Goal: Task Accomplishment & Management: Manage account settings

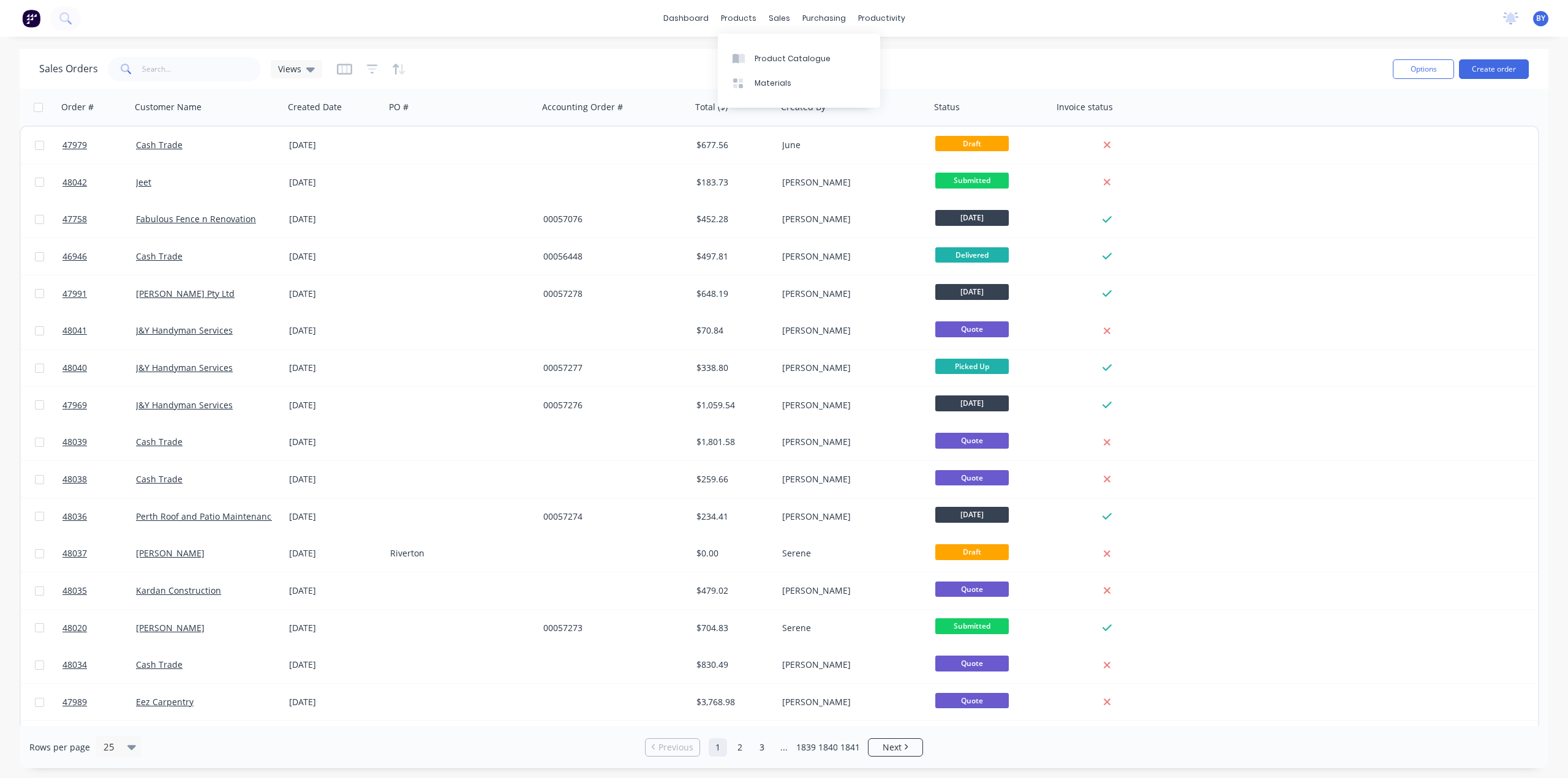
click at [768, 53] on div "Product Catalogue" at bounding box center [792, 59] width 76 height 11
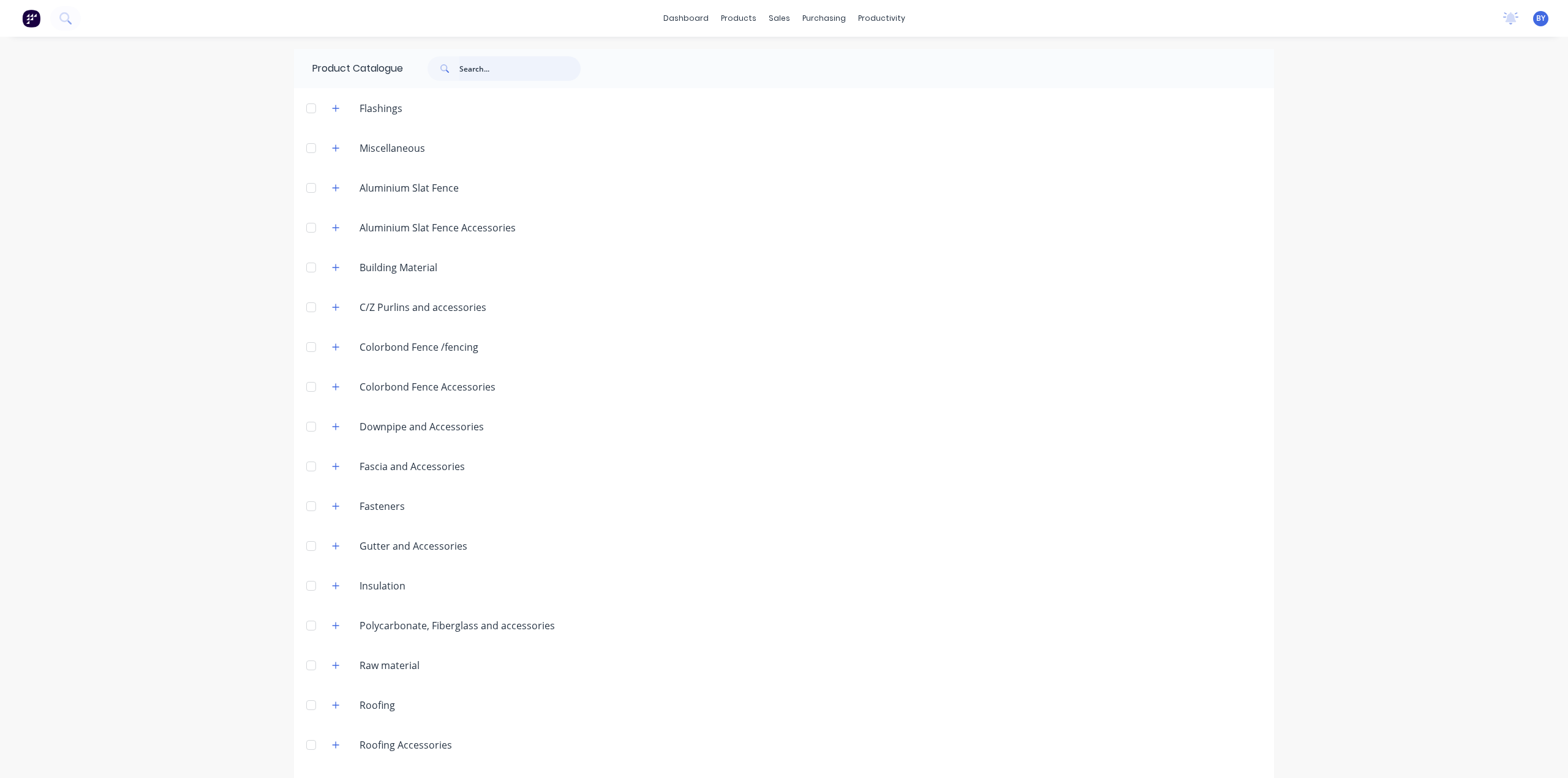
click at [489, 64] on input "text" at bounding box center [520, 69] width 121 height 25
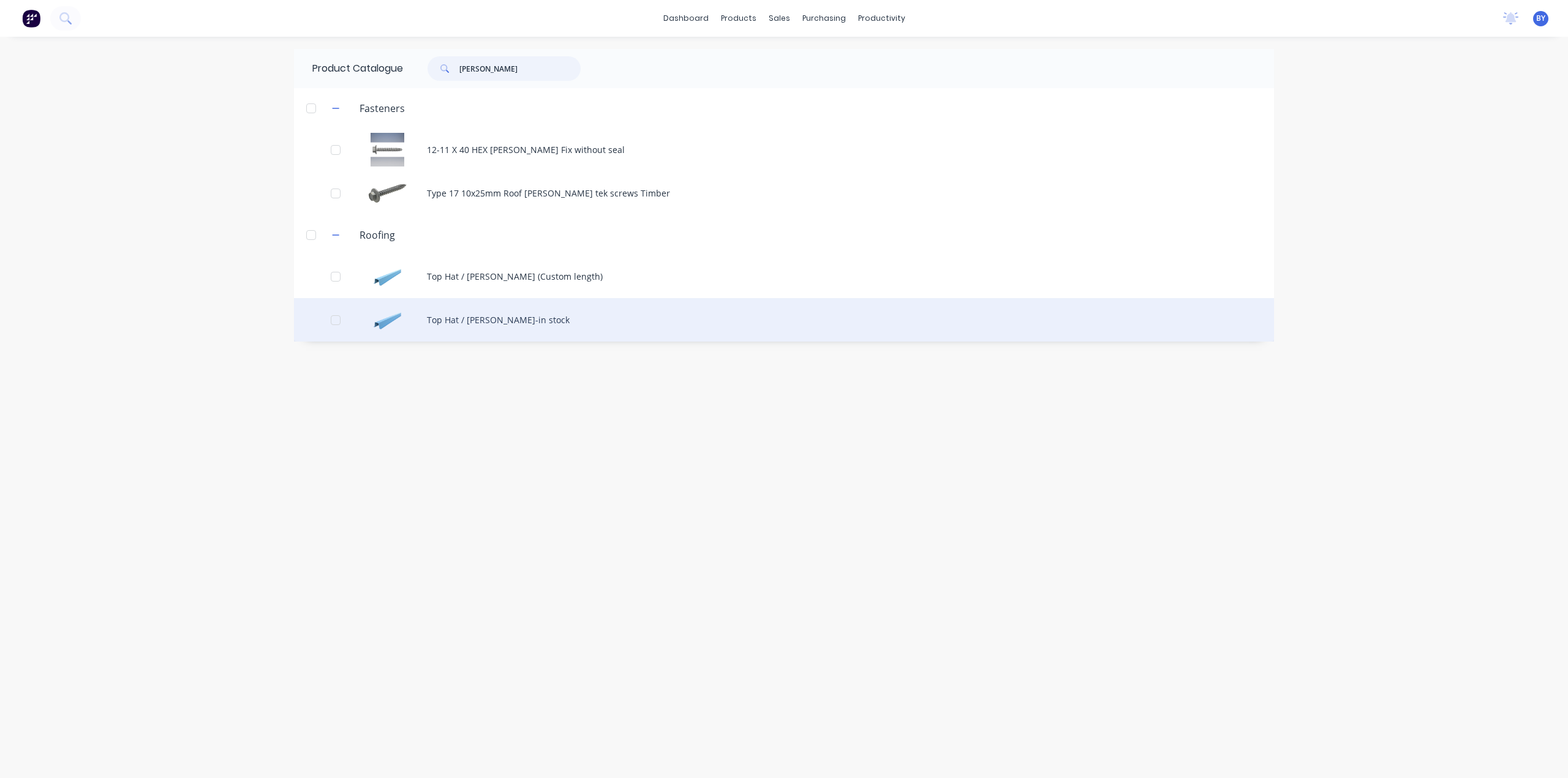
type input "[PERSON_NAME]"
click at [492, 323] on div "Top Hat / [PERSON_NAME]-in stock" at bounding box center [784, 320] width 980 height 43
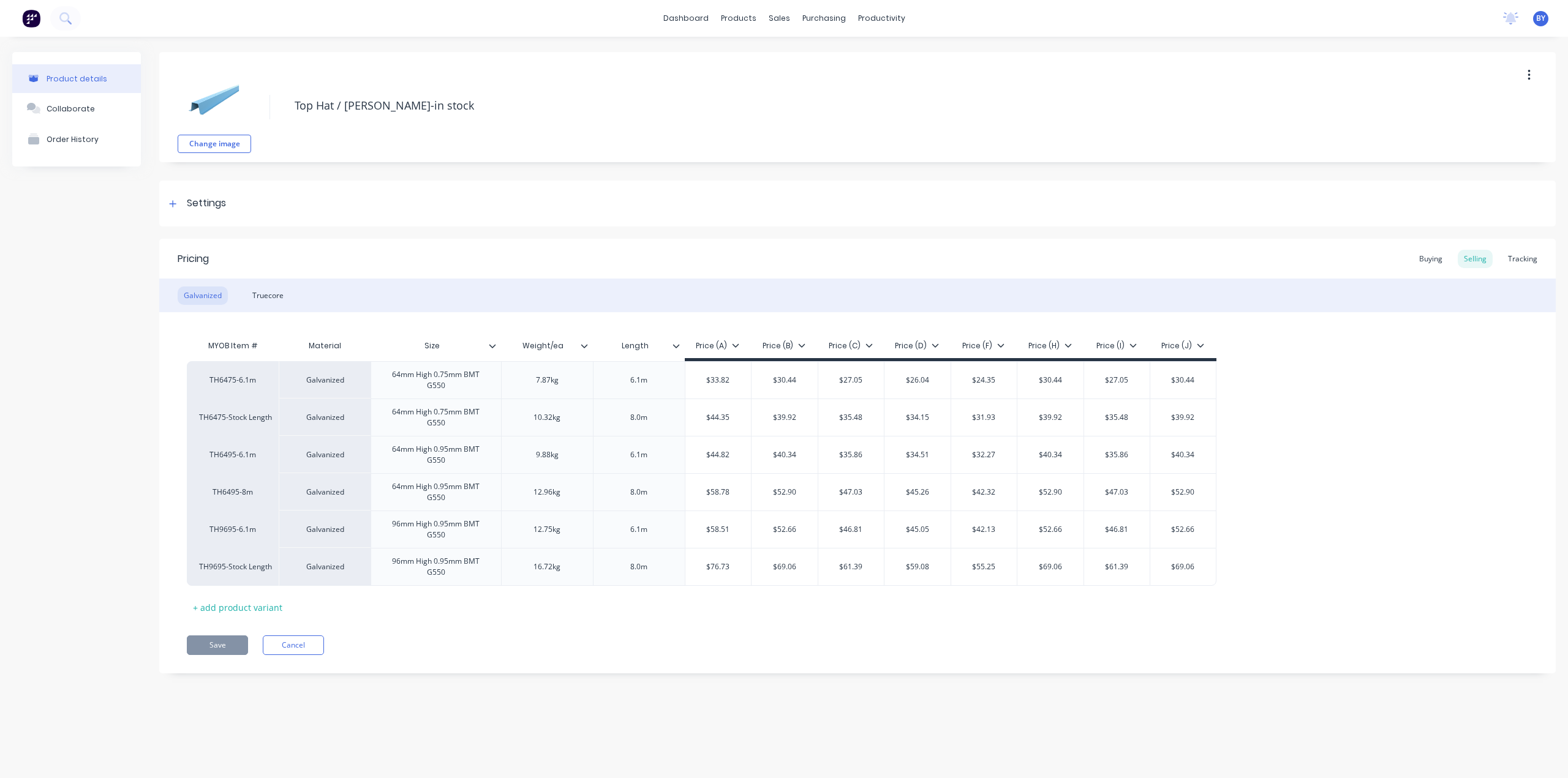
type textarea "x"
click at [1525, 257] on div "Tracking" at bounding box center [1523, 259] width 41 height 18
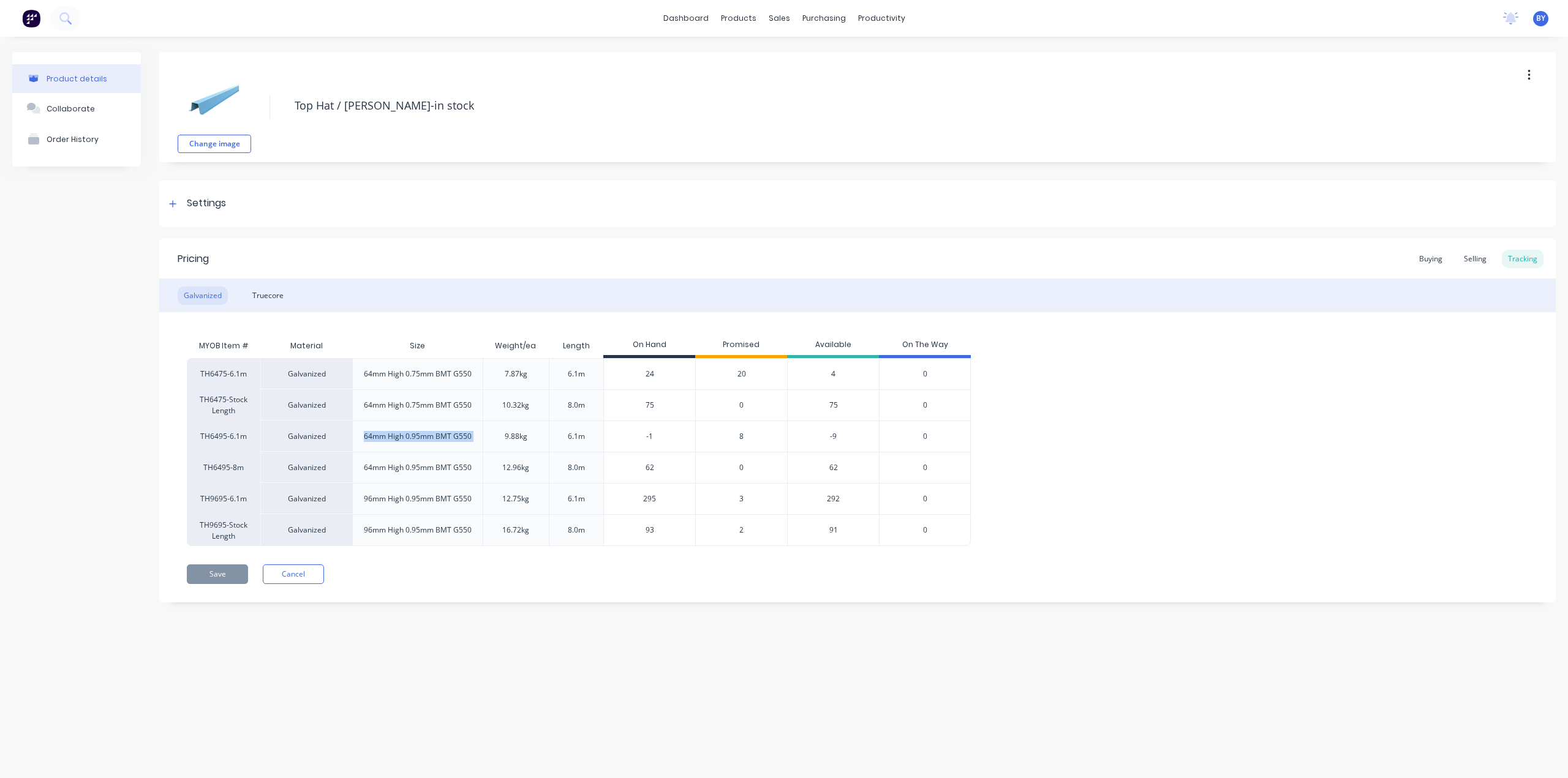
drag, startPoint x: 361, startPoint y: 436, endPoint x: 496, endPoint y: 439, distance: 135.0
click at [496, 439] on div "TH6495-6.1m Galvanized 64mm High 0.95mm BMT G550 9.88kg 6.1m -1 8 -9 0" at bounding box center [579, 436] width 784 height 31
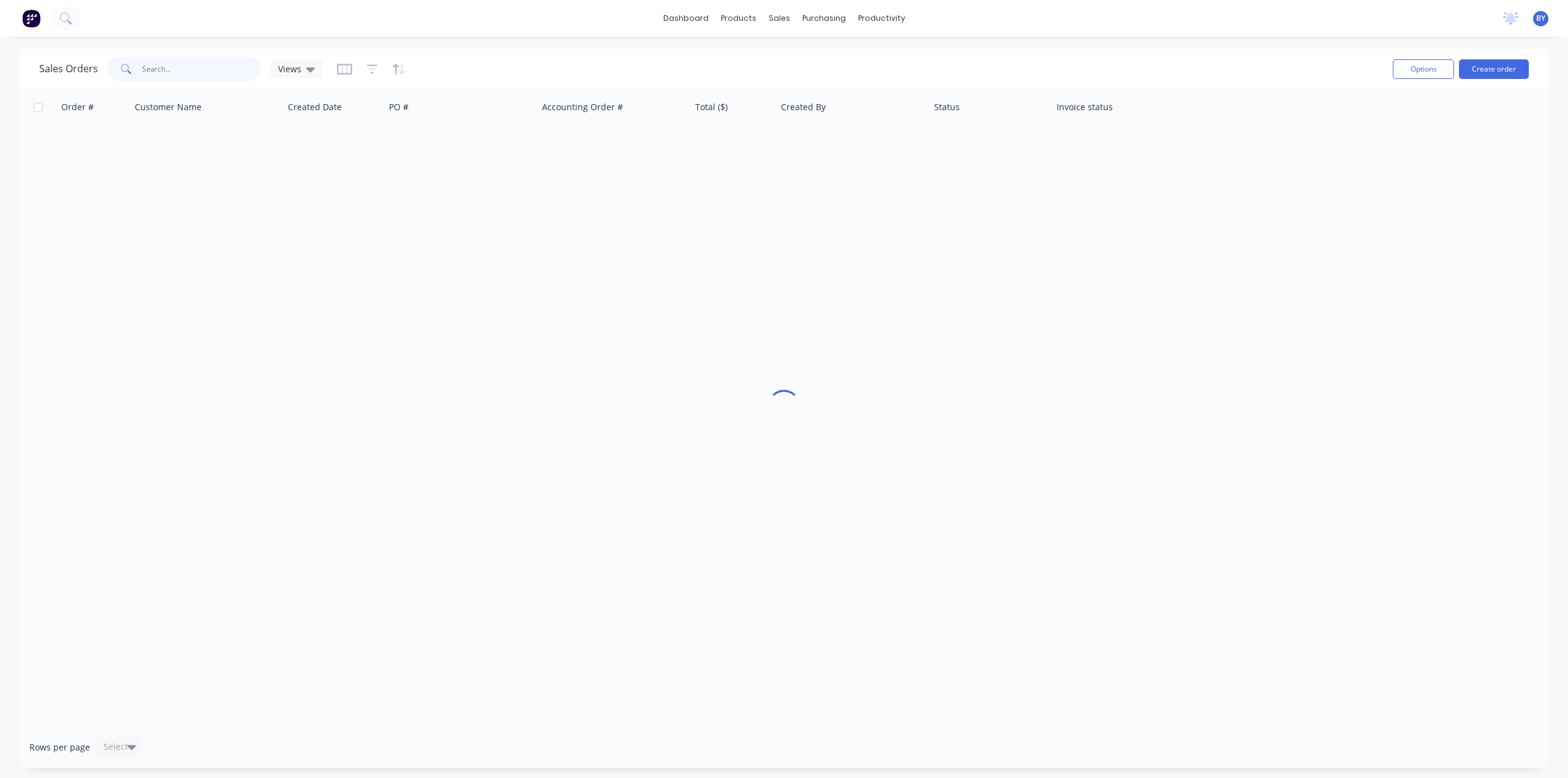
click at [186, 70] on input "text" at bounding box center [202, 69] width 120 height 25
type input "48043"
drag, startPoint x: 405, startPoint y: 391, endPoint x: 545, endPoint y: 240, distance: 205.9
click at [405, 390] on div "Order # Customer Name Created Date PO # Accounting Order # Total ($) Created By…" at bounding box center [784, 407] width 1528 height 638
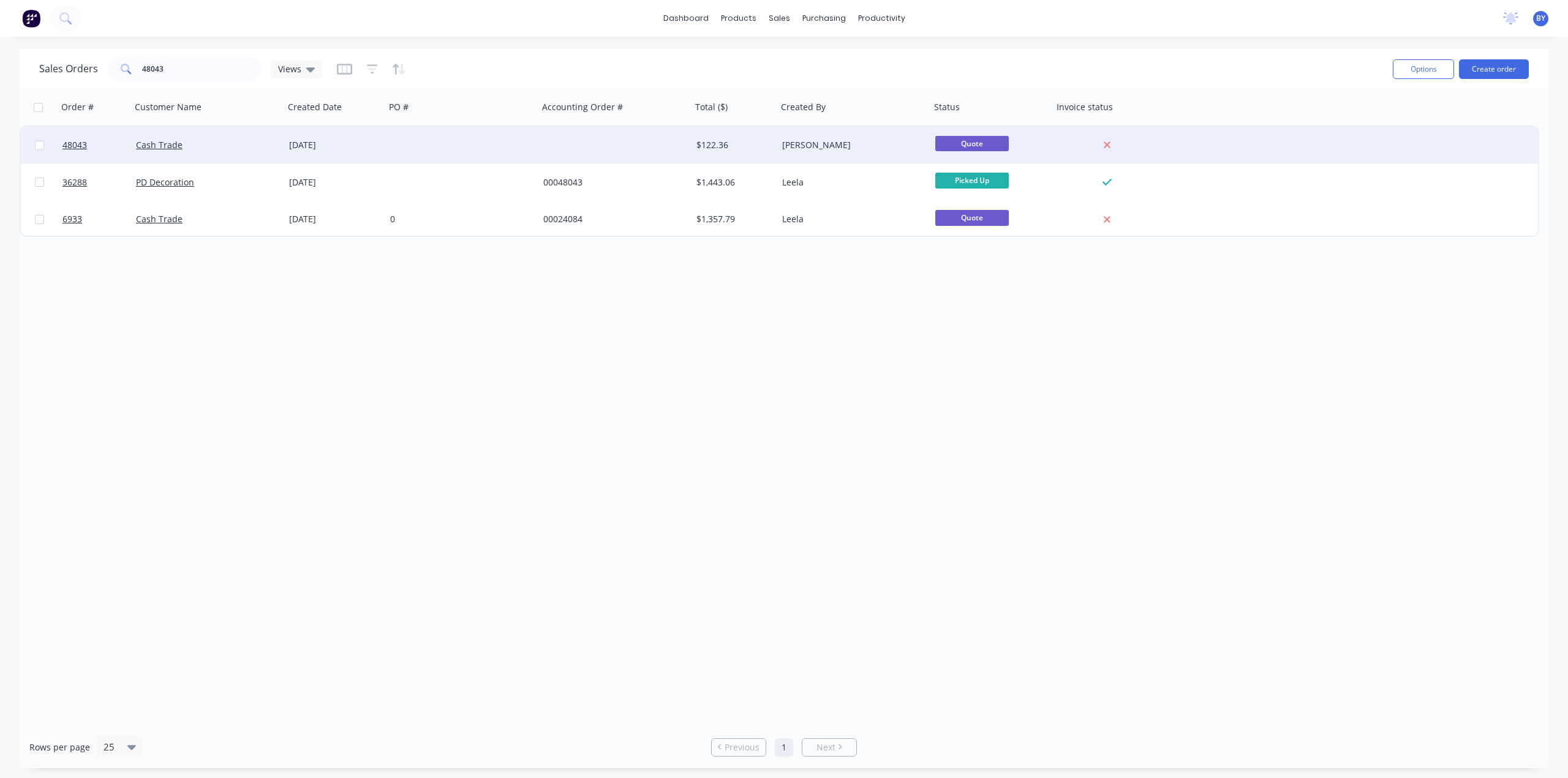
click at [596, 138] on div at bounding box center [615, 145] width 153 height 37
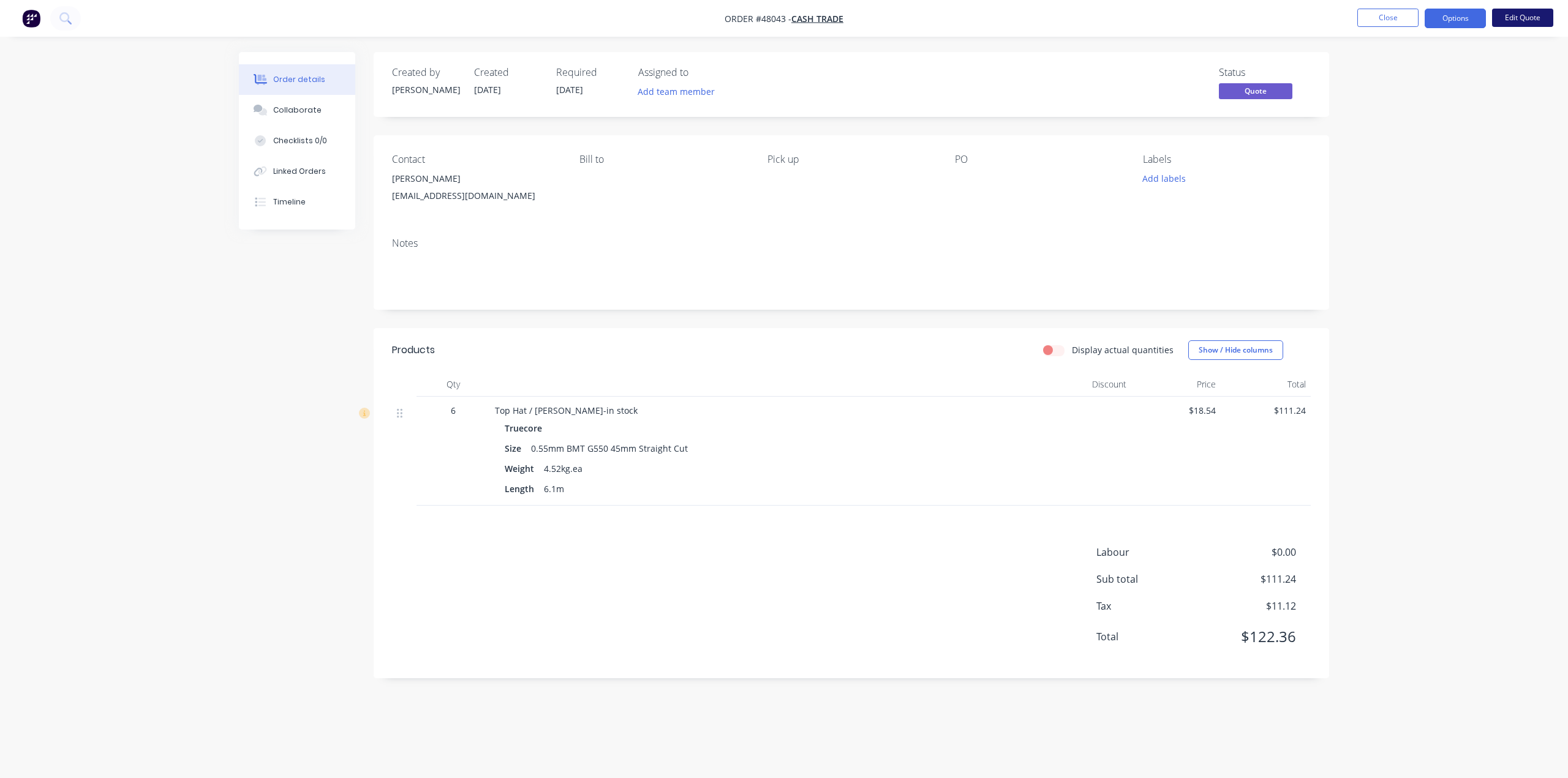
click at [1498, 17] on button "Edit Quote" at bounding box center [1522, 18] width 61 height 18
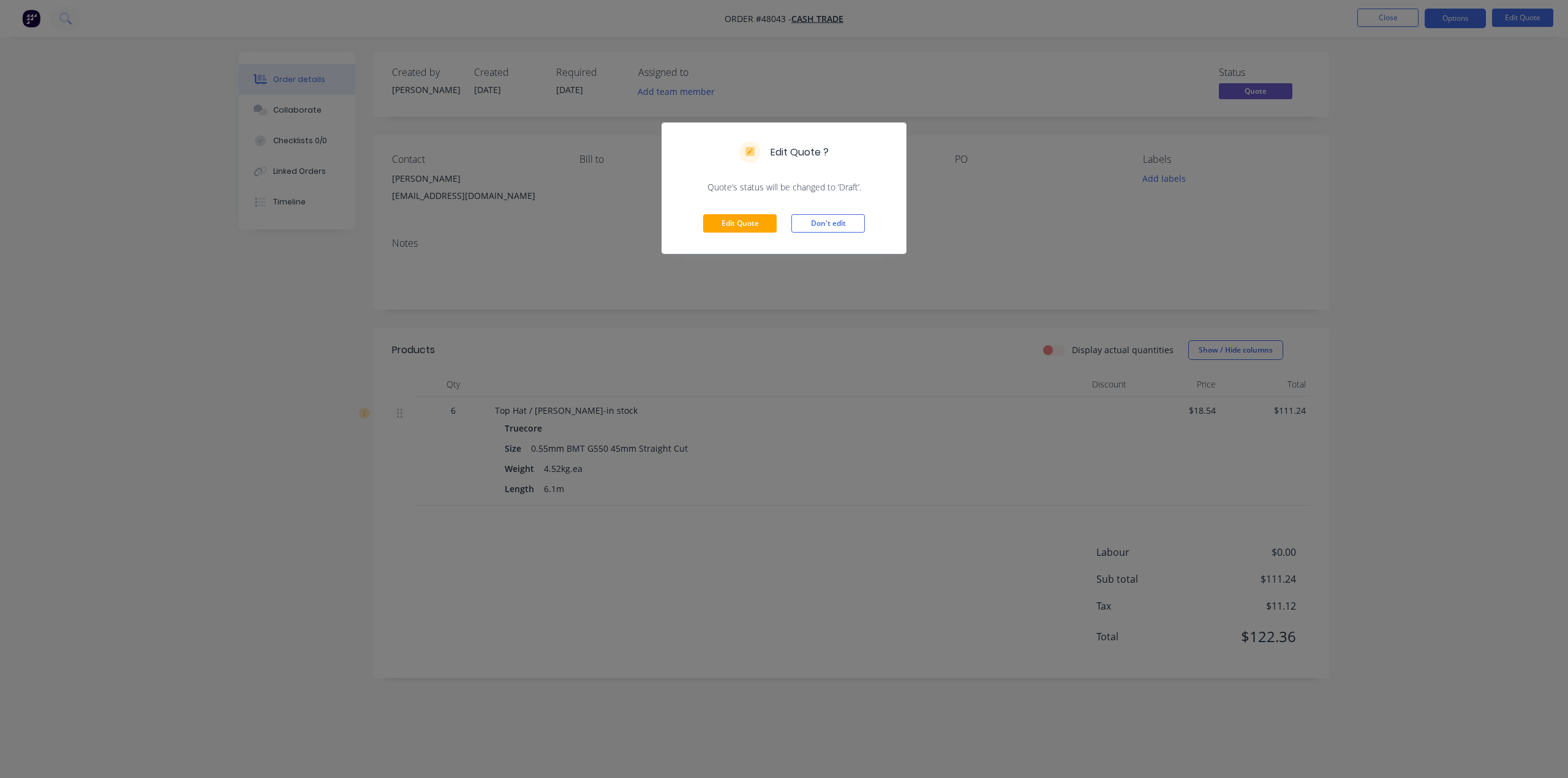
click at [720, 233] on div "Edit Quote Don't edit" at bounding box center [784, 223] width 243 height 60
click at [717, 217] on button "Edit Quote" at bounding box center [740, 223] width 73 height 18
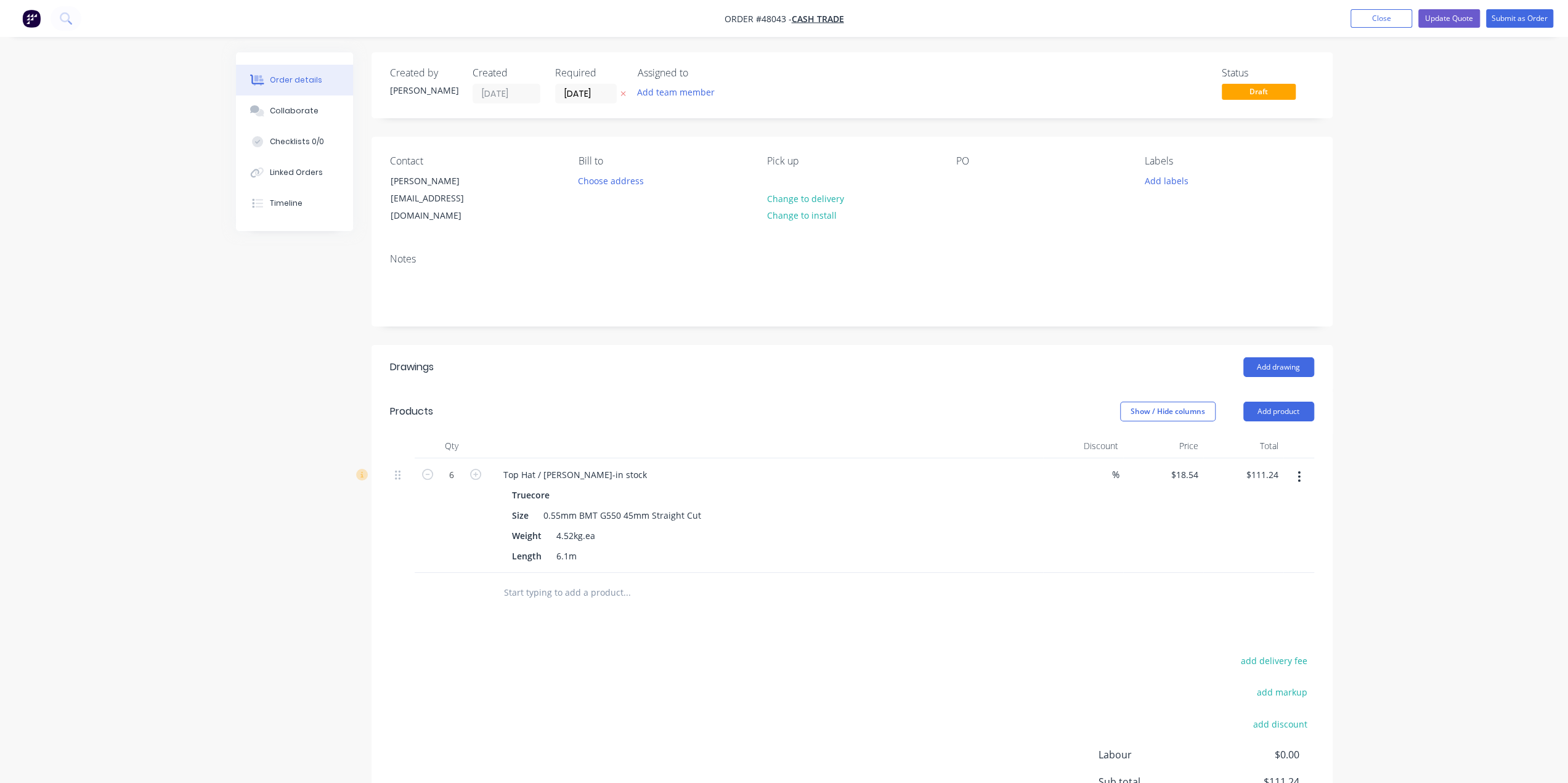
click at [1293, 466] on button "button" at bounding box center [1299, 477] width 29 height 22
click at [1237, 500] on div "Edit" at bounding box center [1256, 509] width 95 height 18
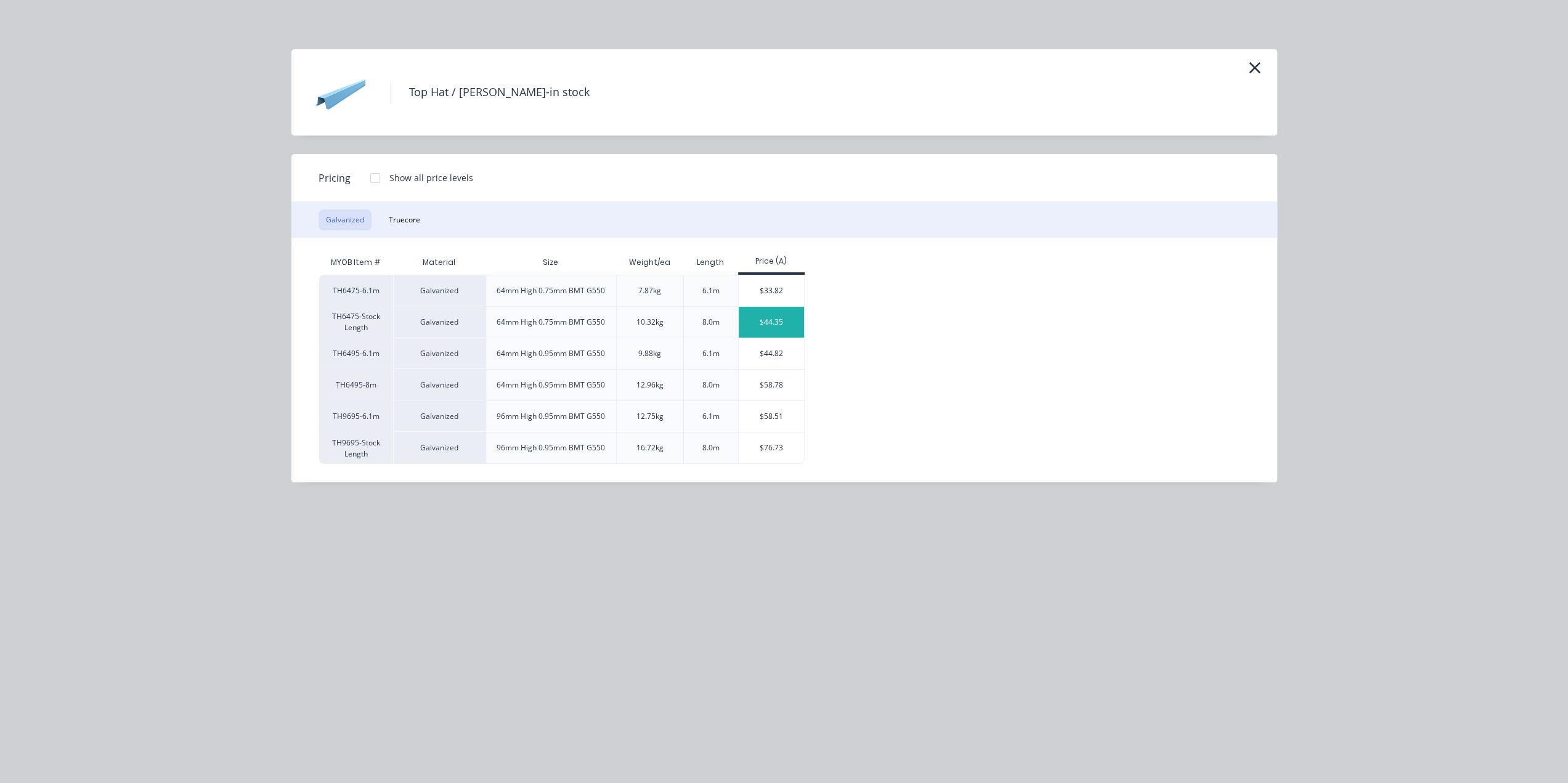
click at [772, 322] on div "$44.35" at bounding box center [772, 322] width 66 height 31
type input "$44.35"
type input "$266.10"
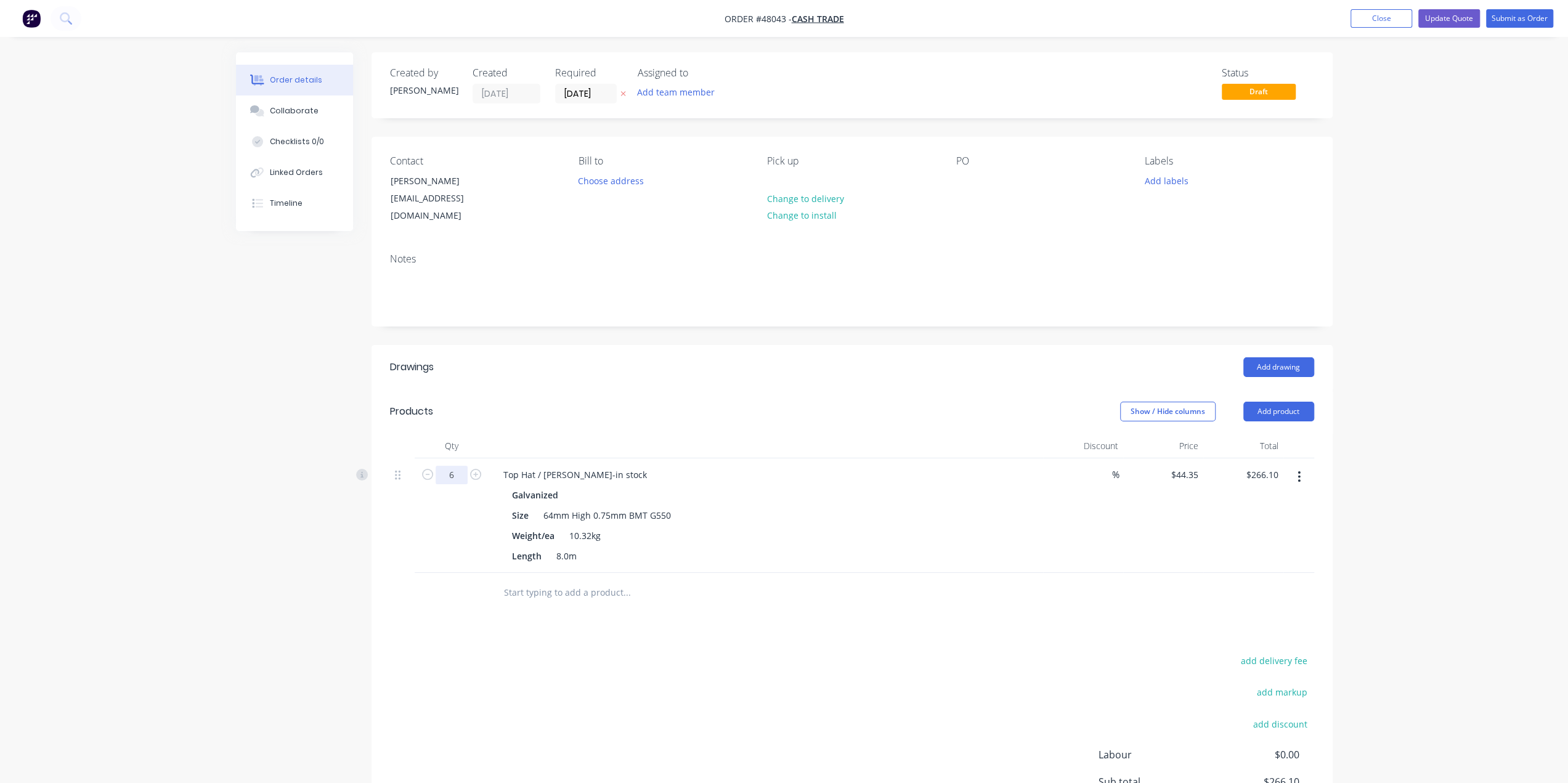
click at [457, 467] on input "6" at bounding box center [452, 475] width 32 height 18
click at [405, 509] on div at bounding box center [402, 516] width 25 height 115
click at [454, 466] on input "6" at bounding box center [452, 475] width 32 height 18
type input "5"
type input "$221.75"
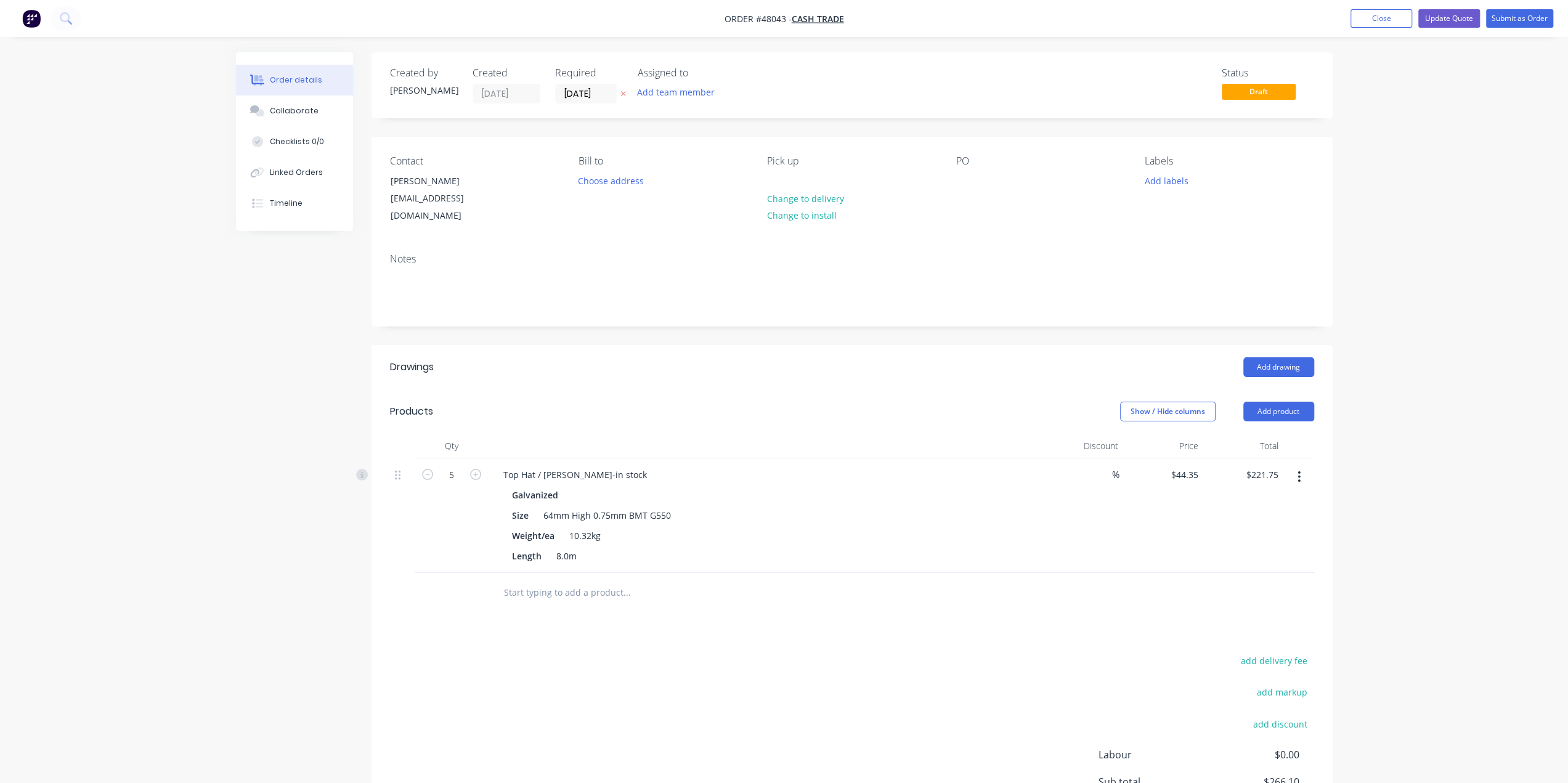
click at [1203, 522] on div "$221.75 $266.10" at bounding box center [1244, 516] width 80 height 115
click at [1440, 19] on button "Update Quote" at bounding box center [1449, 18] width 62 height 18
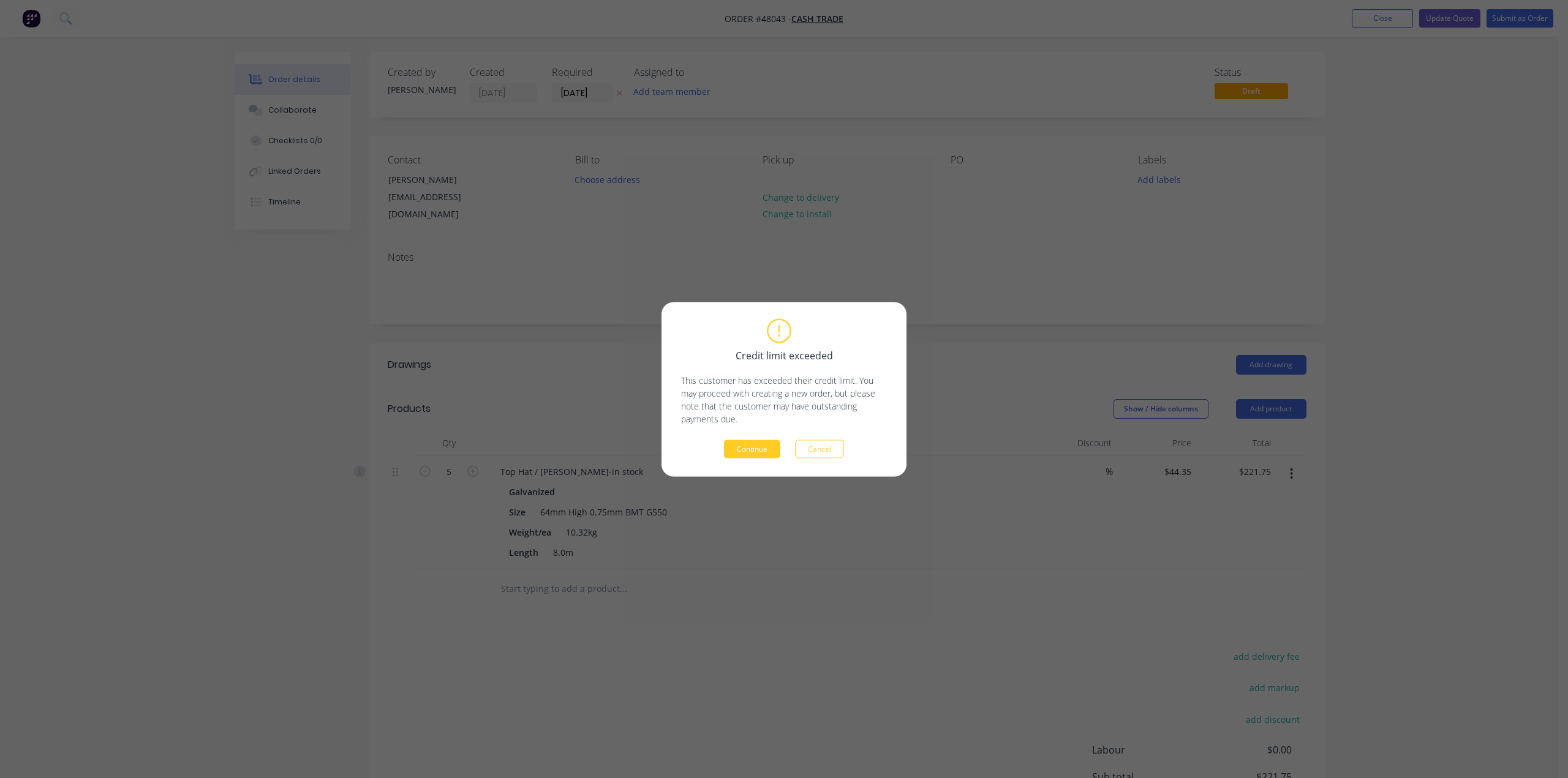
click at [762, 450] on button "Continue" at bounding box center [752, 448] width 57 height 18
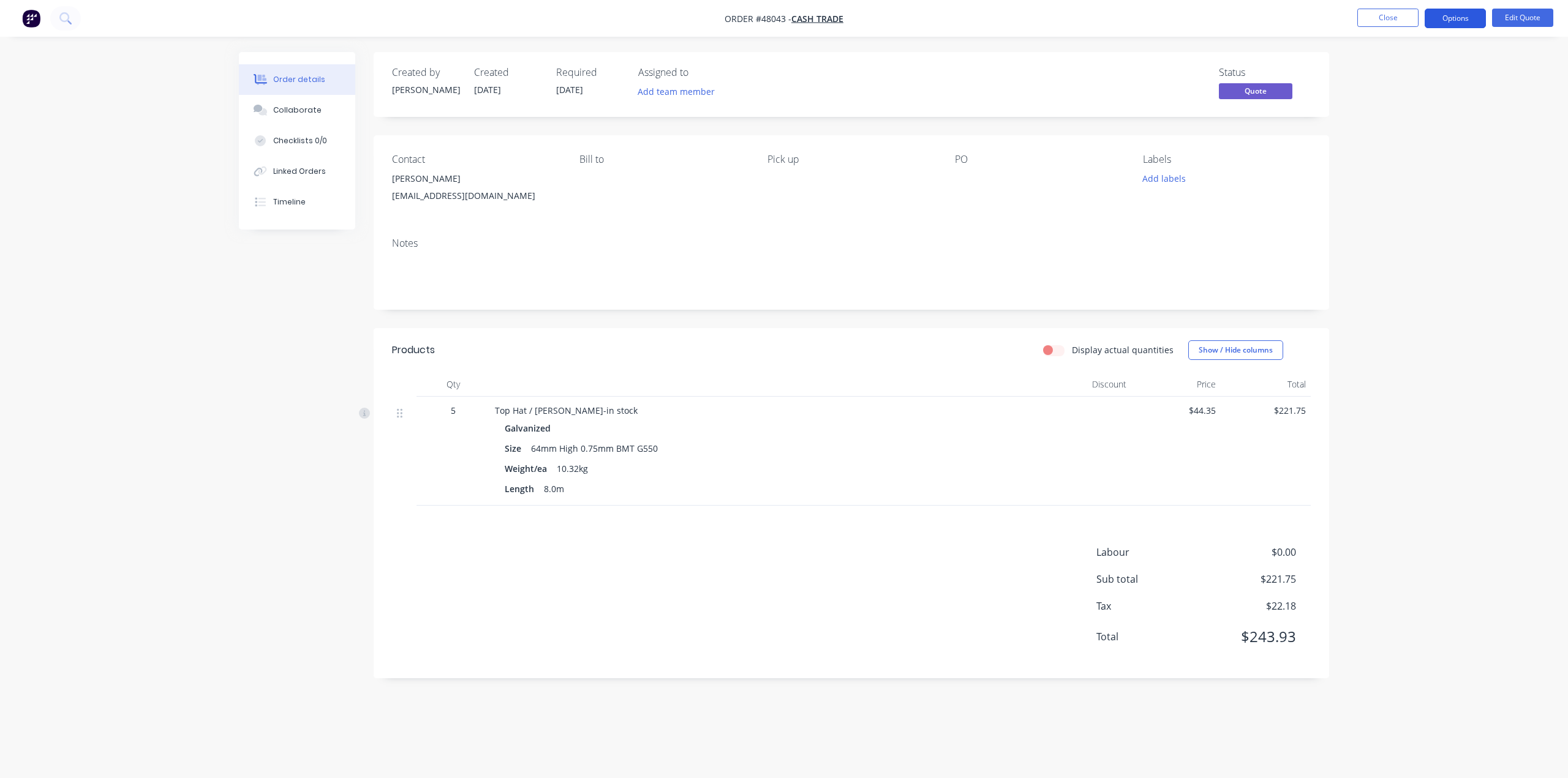
click at [1444, 14] on button "Options" at bounding box center [1455, 18] width 61 height 20
click at [1408, 65] on div "Quote" at bounding box center [1418, 74] width 113 height 18
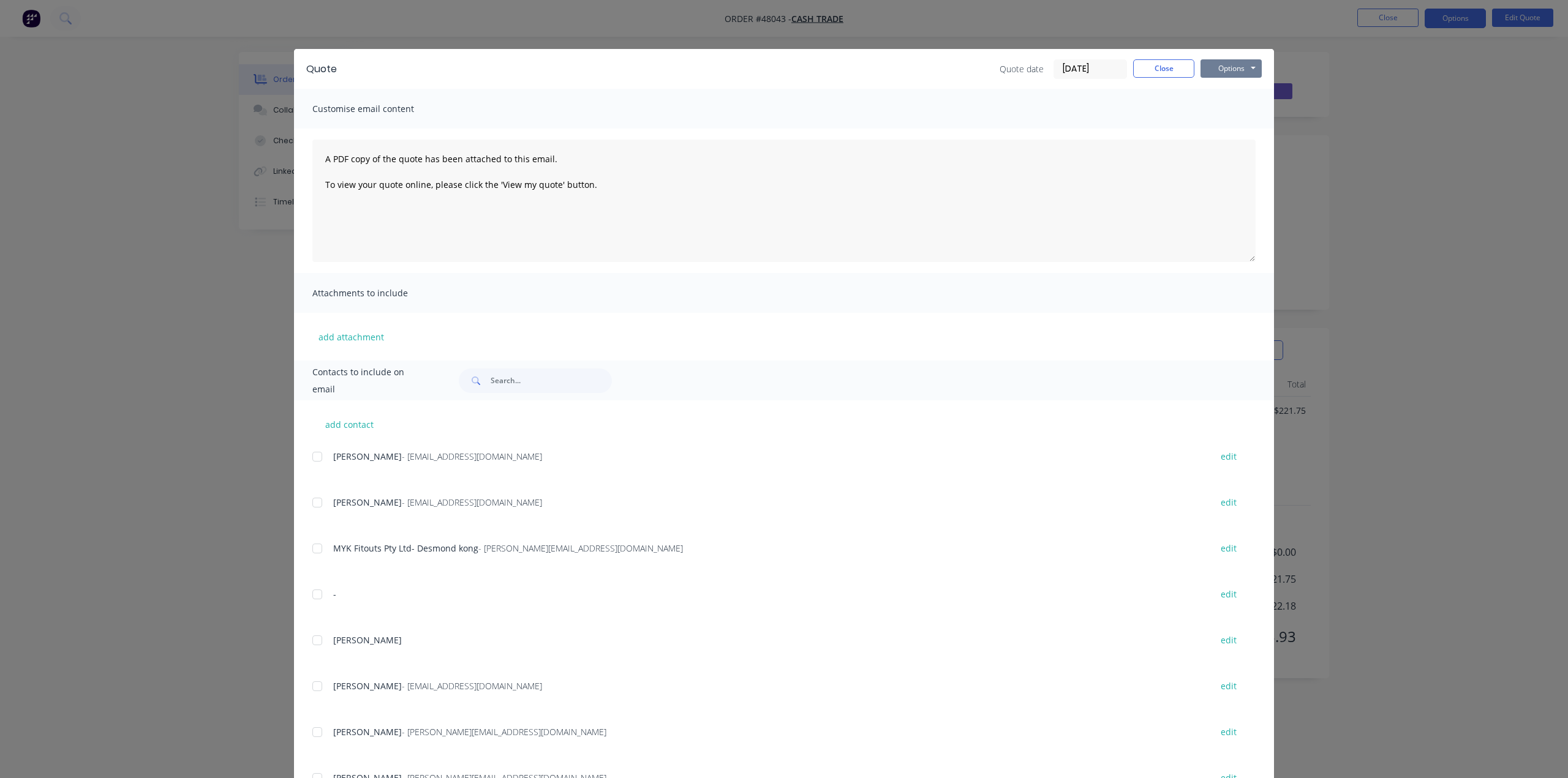
click at [1227, 69] on button "Options" at bounding box center [1230, 68] width 61 height 18
click at [1215, 113] on button "Print" at bounding box center [1239, 110] width 78 height 20
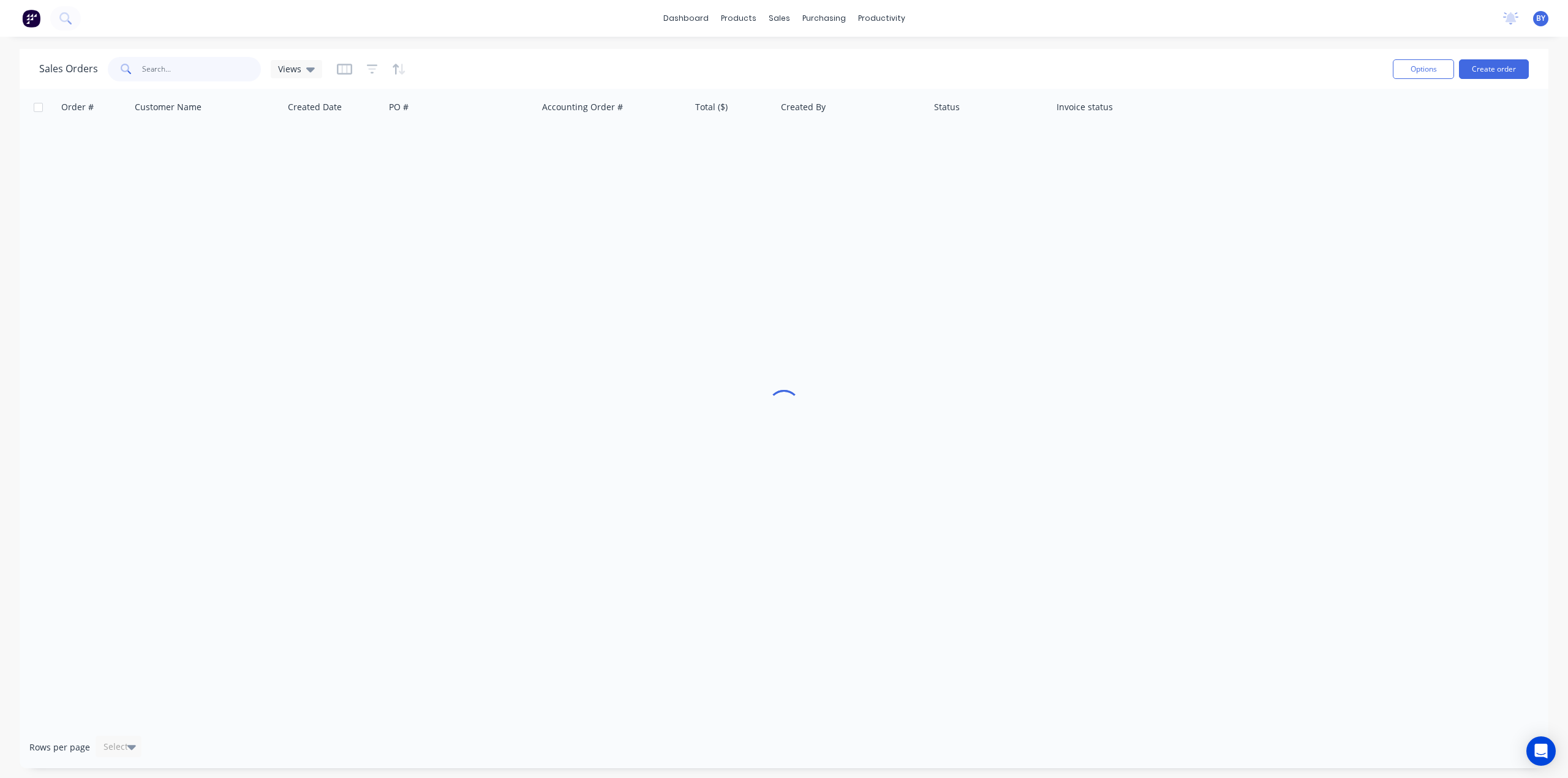
click at [188, 72] on input "text" at bounding box center [202, 69] width 120 height 25
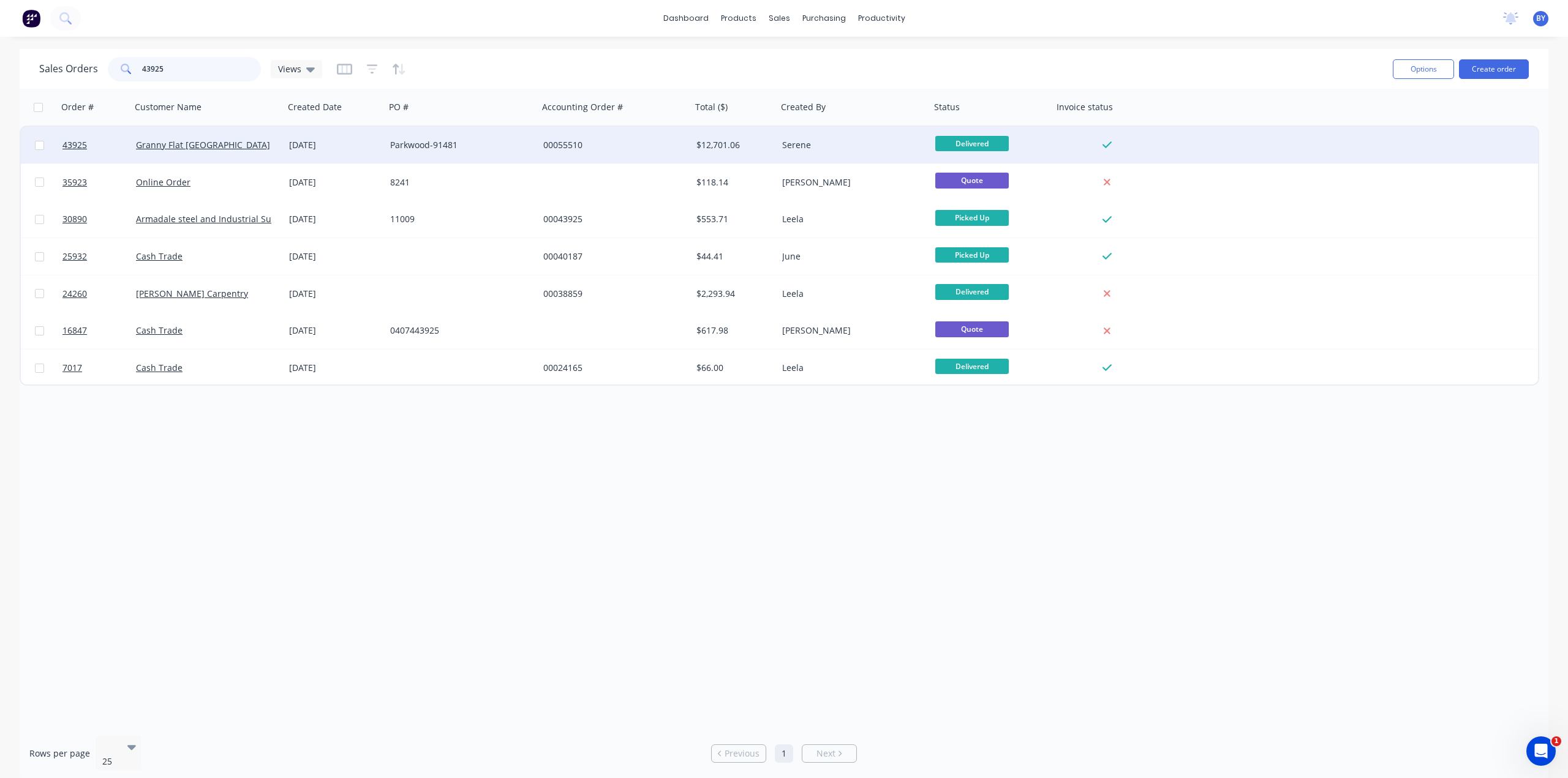
type input "43925"
click at [266, 148] on div "Granny Flat [GEOGRAPHIC_DATA]" at bounding box center [203, 144] width 136 height 12
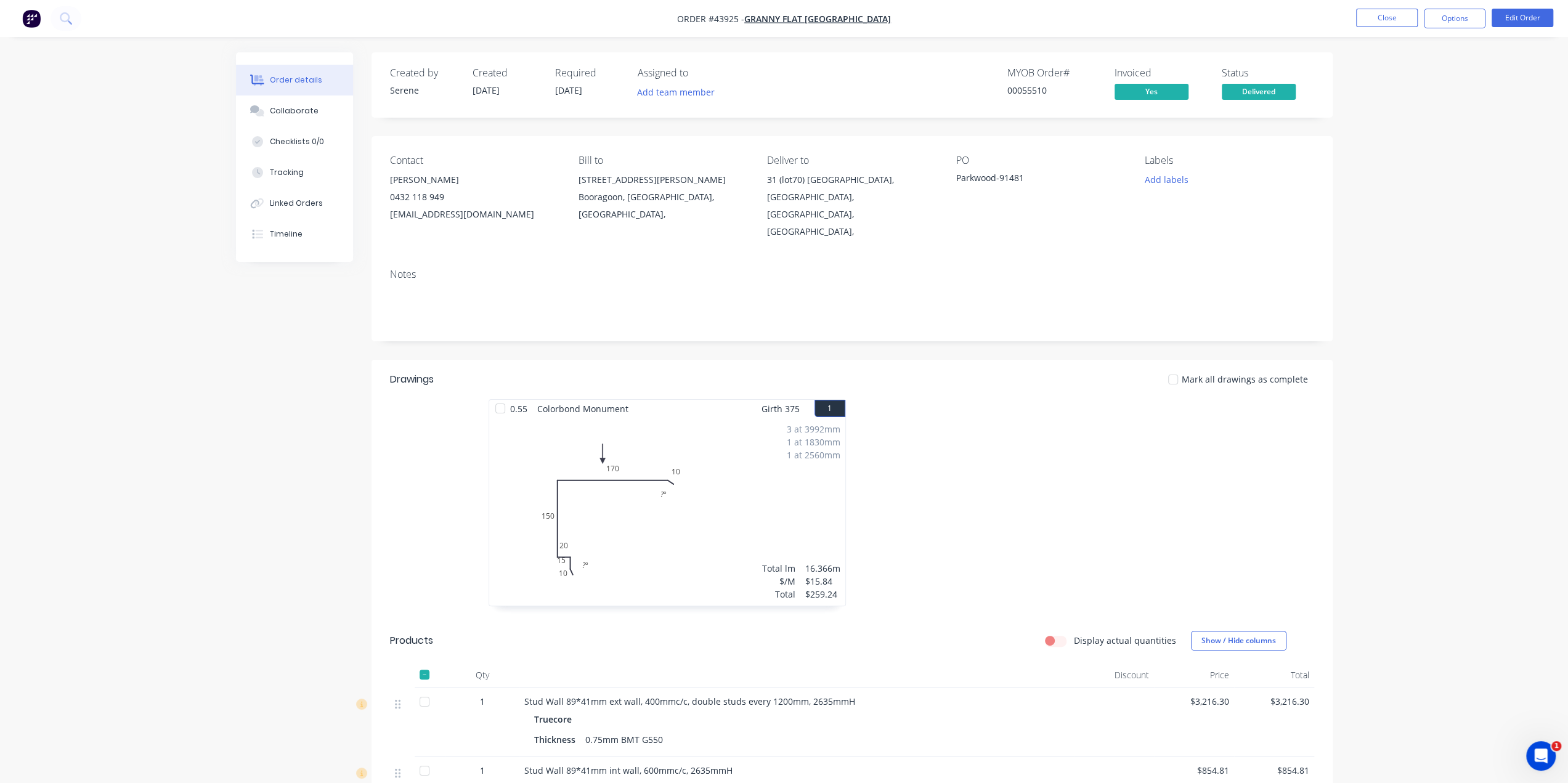
click at [30, 20] on img "button" at bounding box center [31, 18] width 18 height 18
